Goal: Check status: Check status

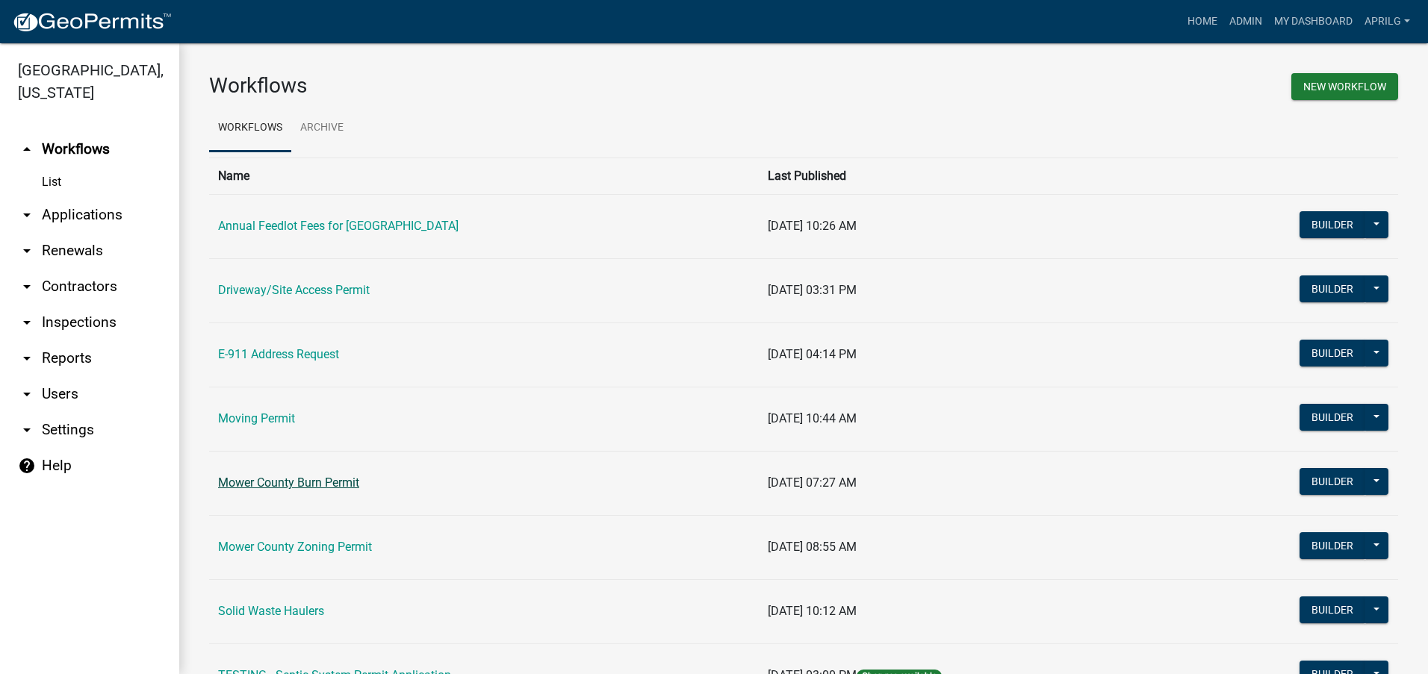
click at [296, 477] on link "Mower County Burn Permit" at bounding box center [288, 483] width 141 height 14
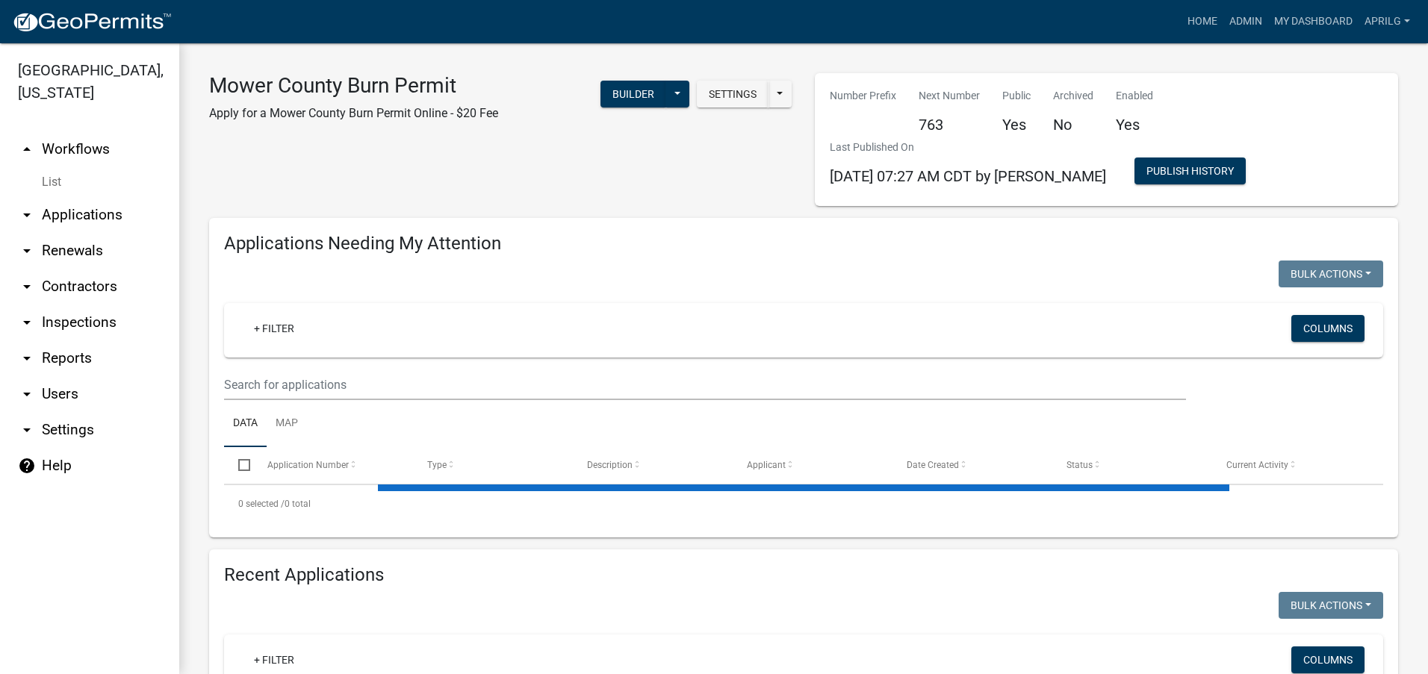
select select "1: 25"
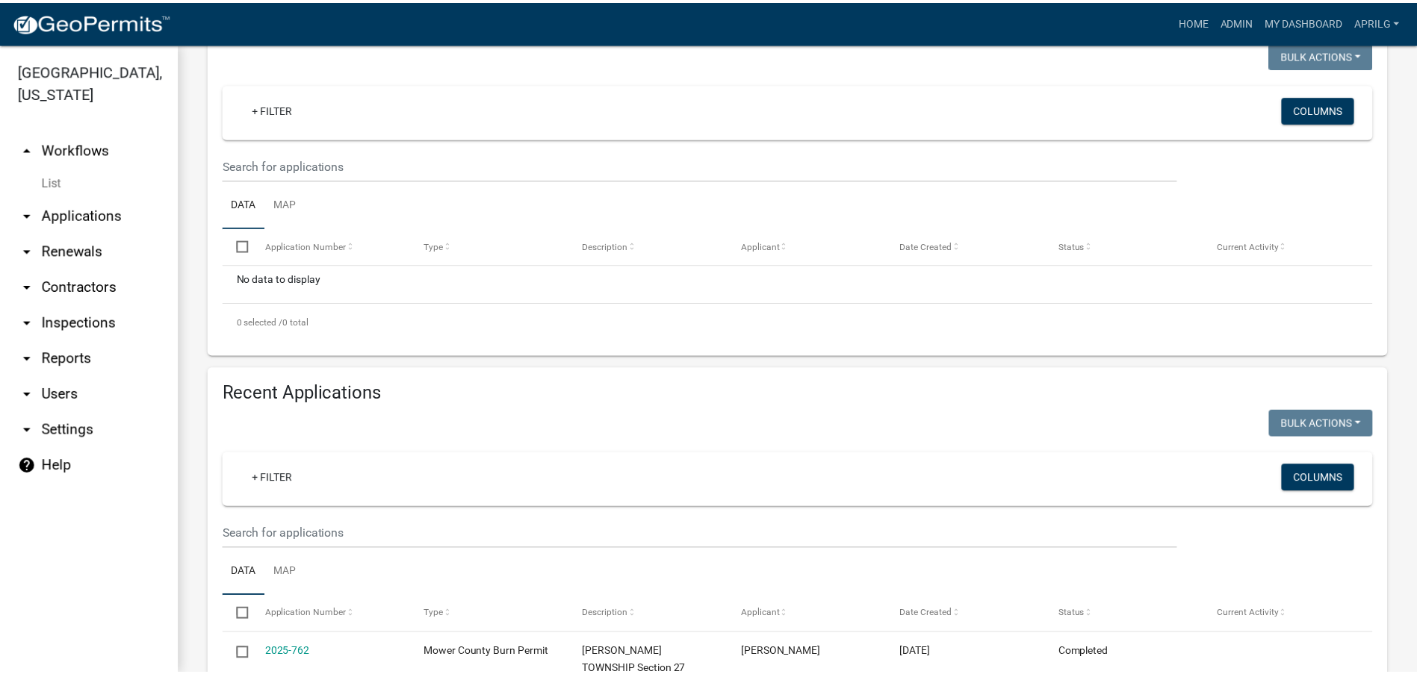
scroll to position [224, 0]
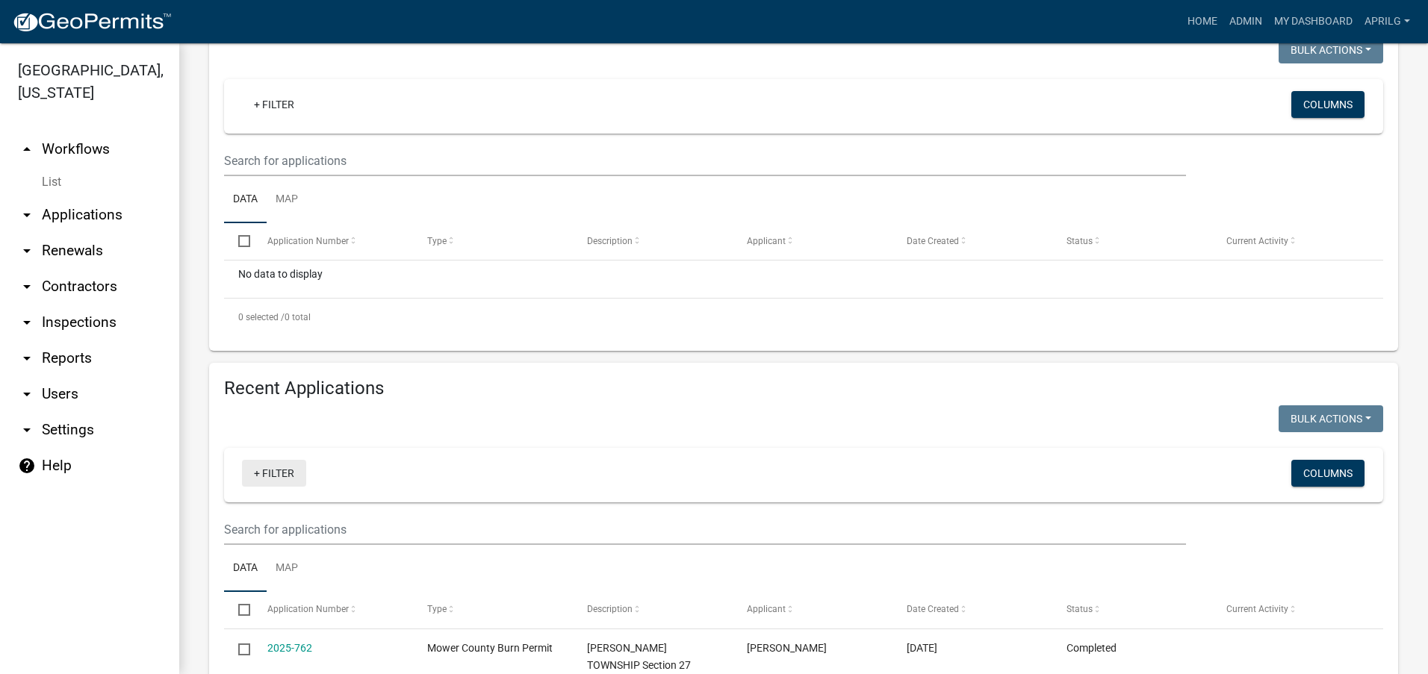
click at [268, 472] on link "+ Filter" at bounding box center [274, 473] width 64 height 27
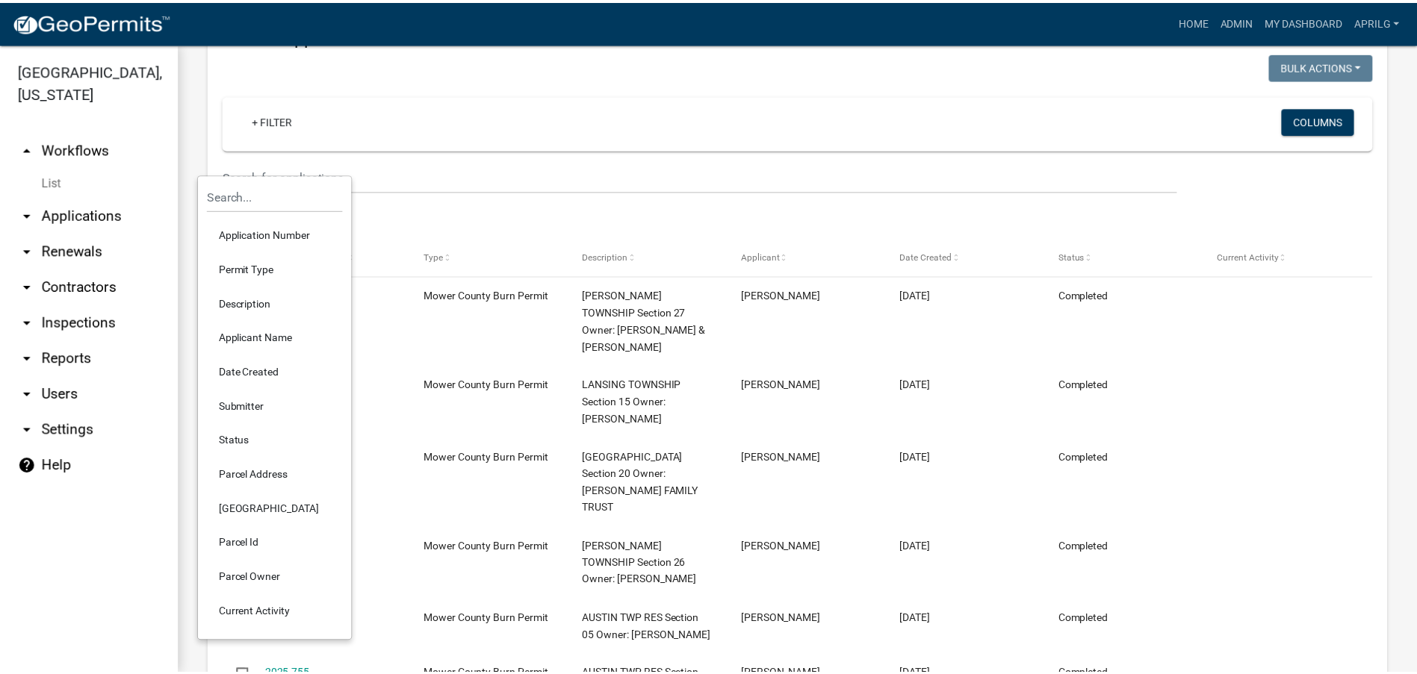
scroll to position [597, 0]
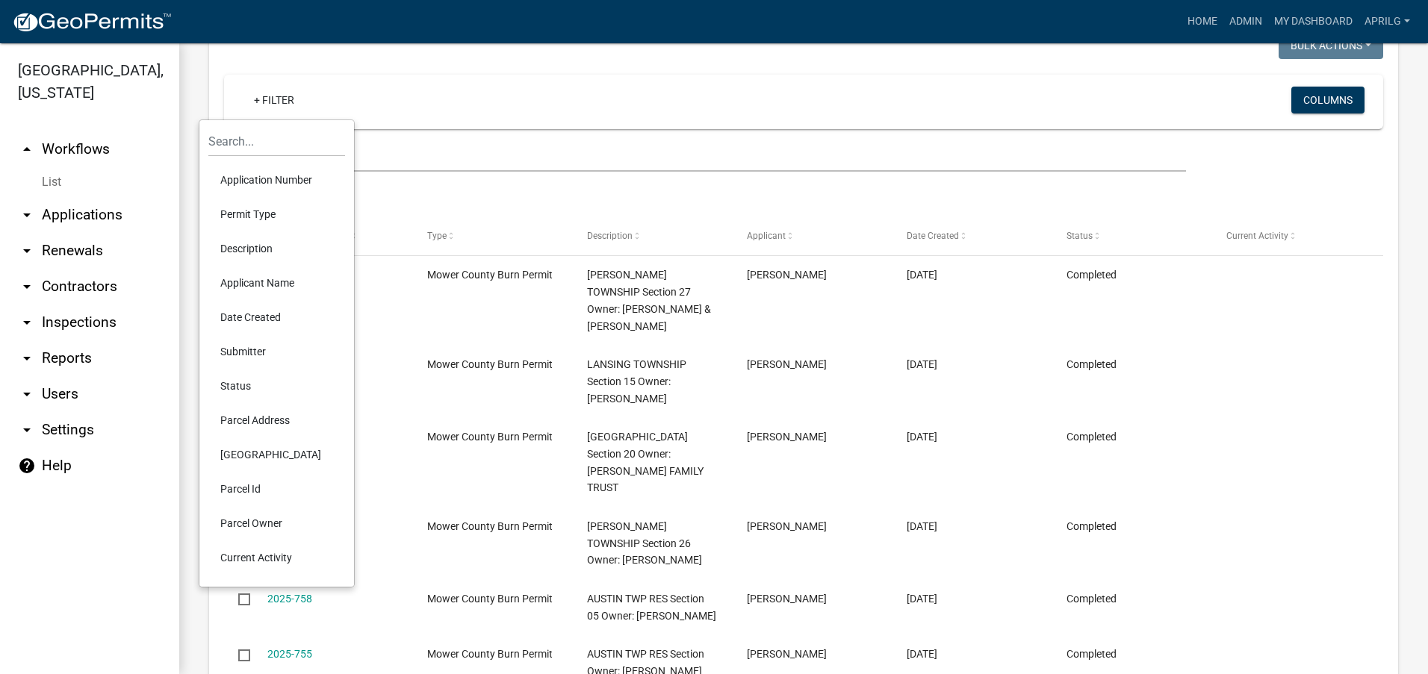
click at [239, 481] on li "Parcel Id" at bounding box center [276, 489] width 137 height 34
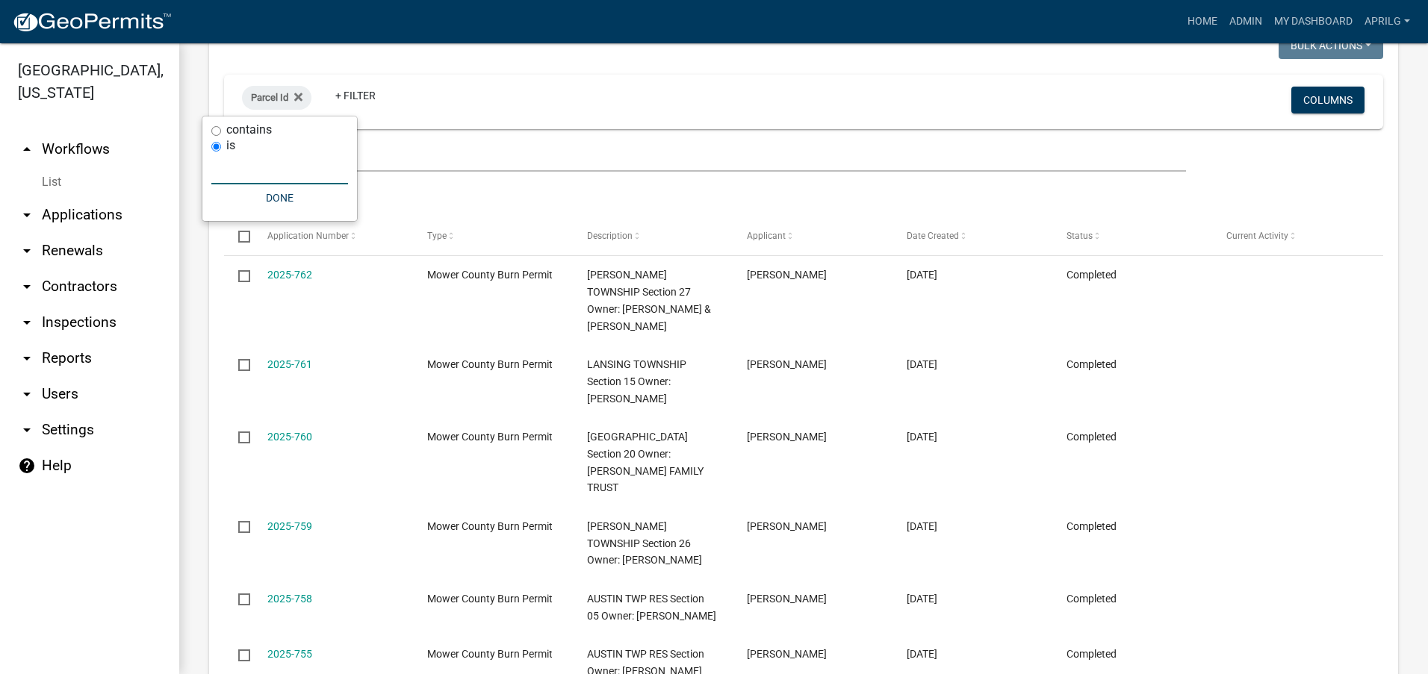
click at [246, 170] on input "text" at bounding box center [279, 169] width 137 height 31
type input "01.002.0030"
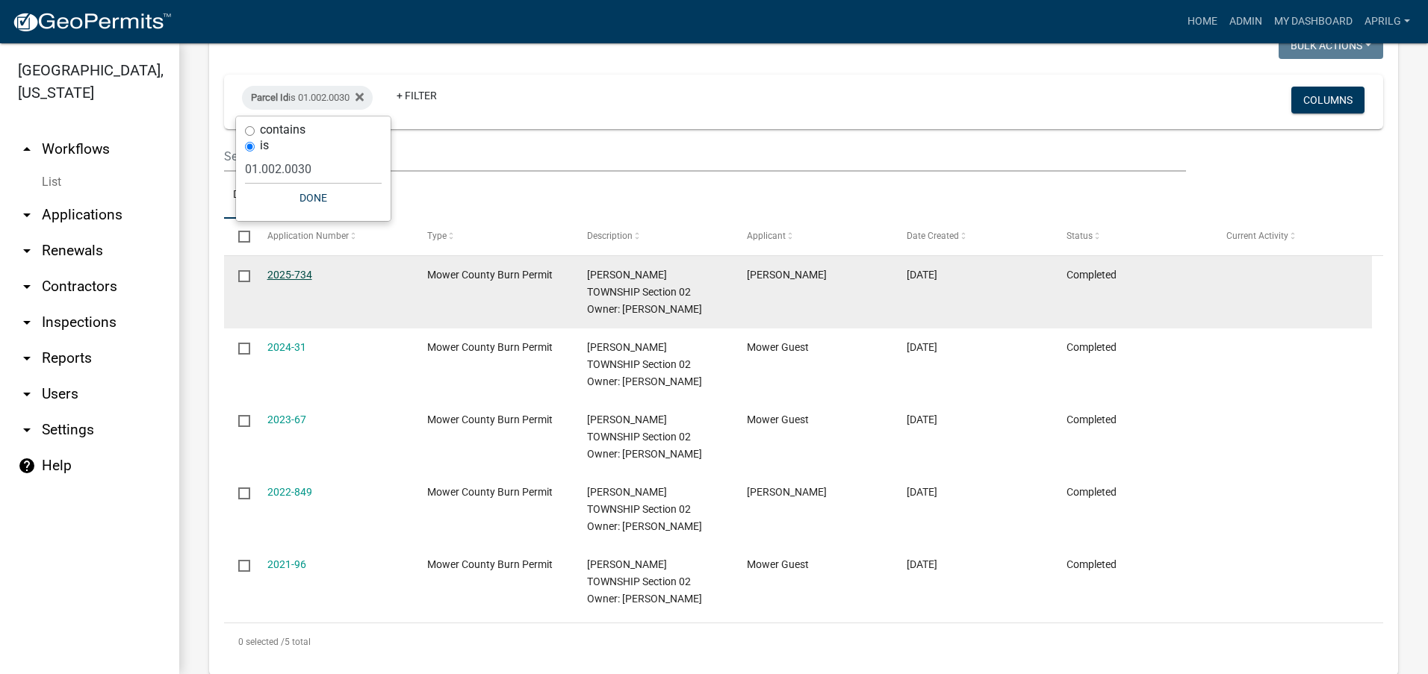
click at [293, 275] on link "2025-734" at bounding box center [289, 275] width 45 height 12
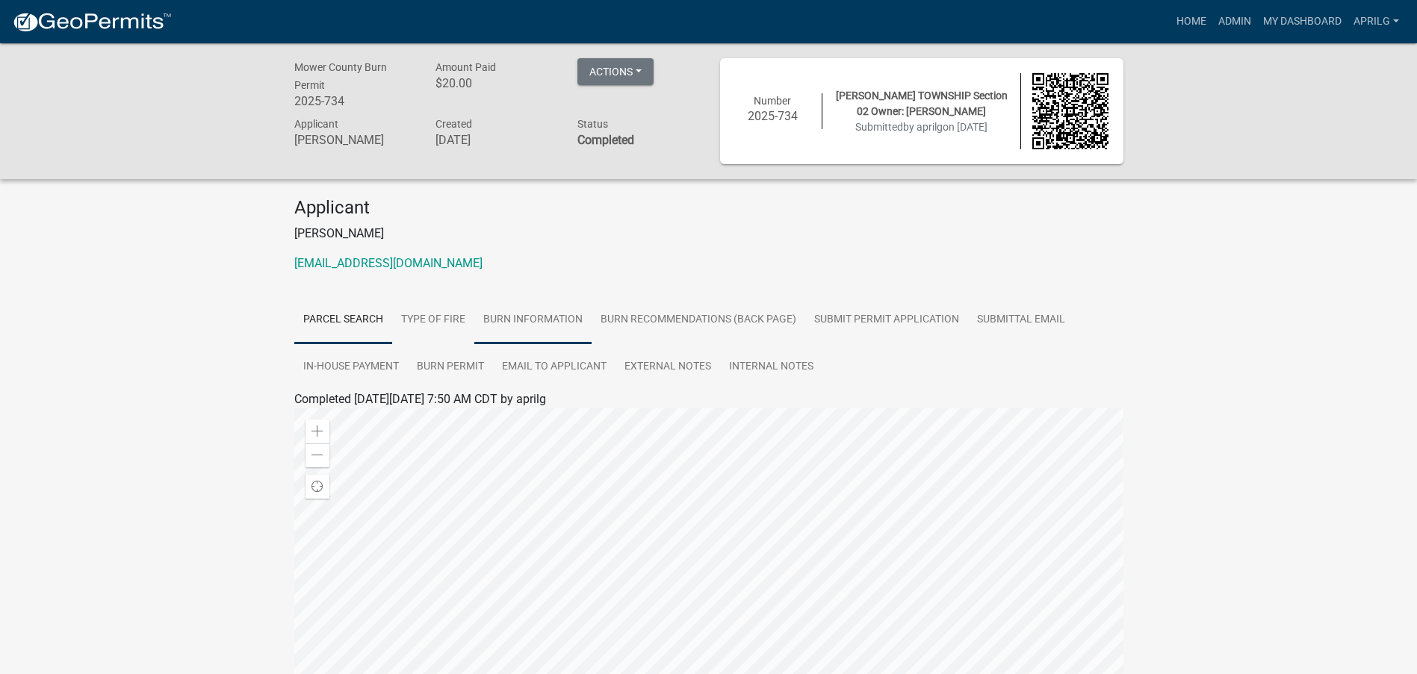
click at [547, 318] on link "Burn Information" at bounding box center [532, 320] width 117 height 48
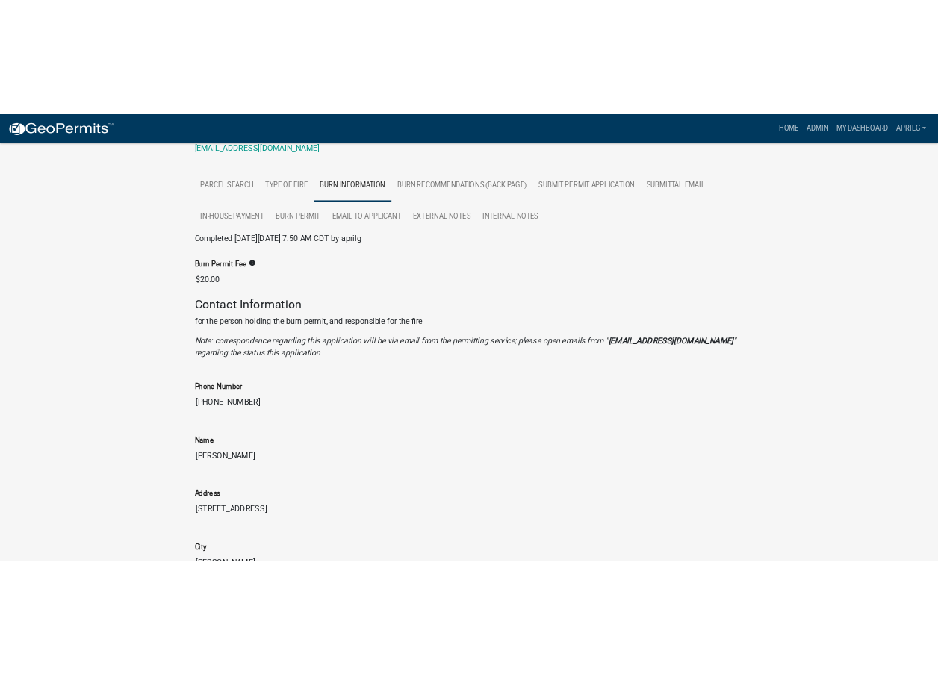
scroll to position [224, 0]
